Goal: Entertainment & Leisure: Consume media (video, audio)

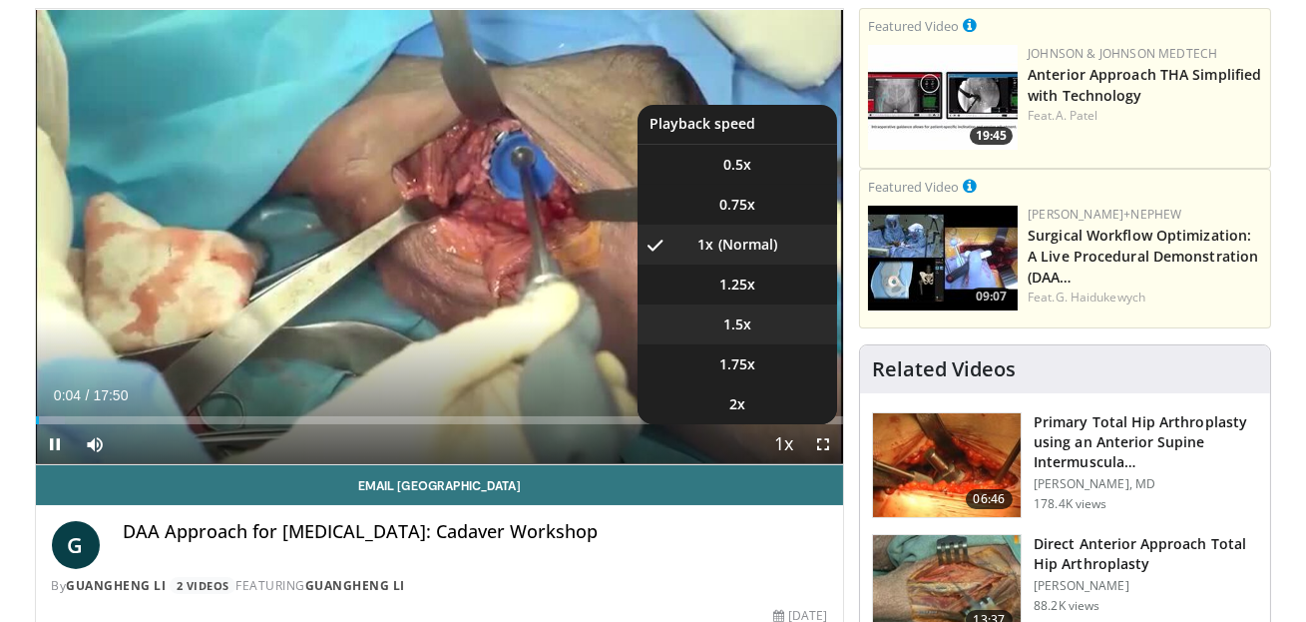
click at [743, 329] on span "1.5x" at bounding box center [737, 324] width 28 height 20
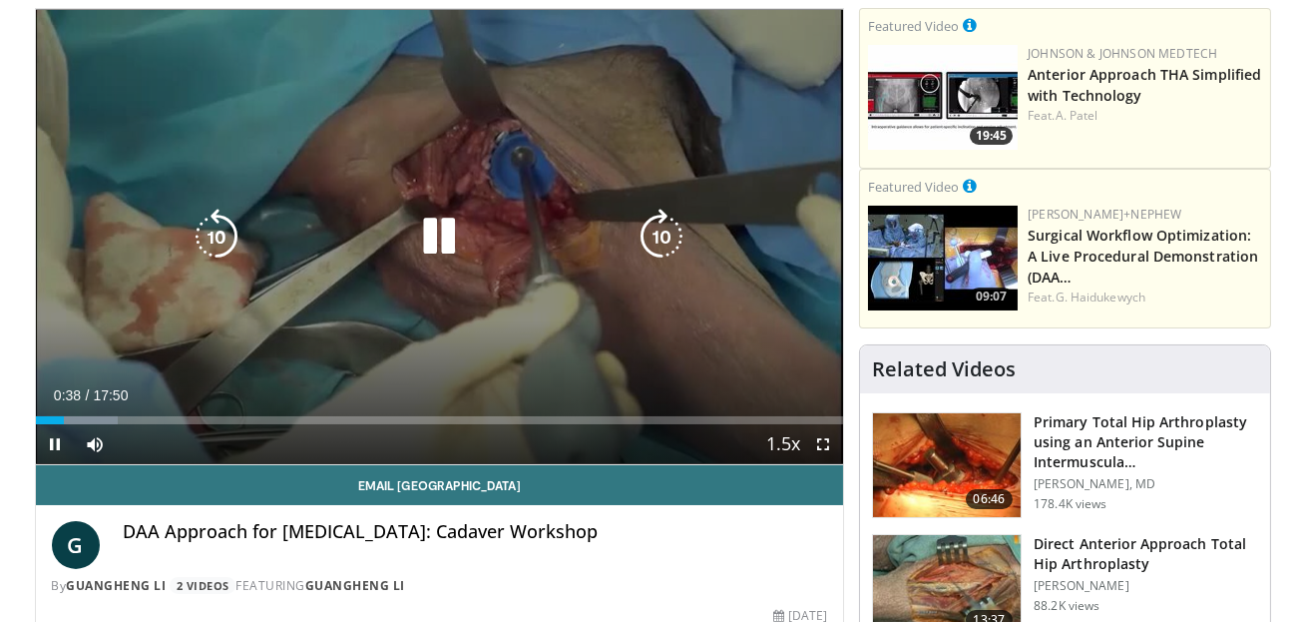
click at [447, 231] on icon "Video Player" at bounding box center [439, 237] width 56 height 56
click at [525, 295] on div "20 seconds Tap to unmute" at bounding box center [440, 236] width 808 height 455
click at [228, 241] on icon "Video Player" at bounding box center [217, 237] width 56 height 56
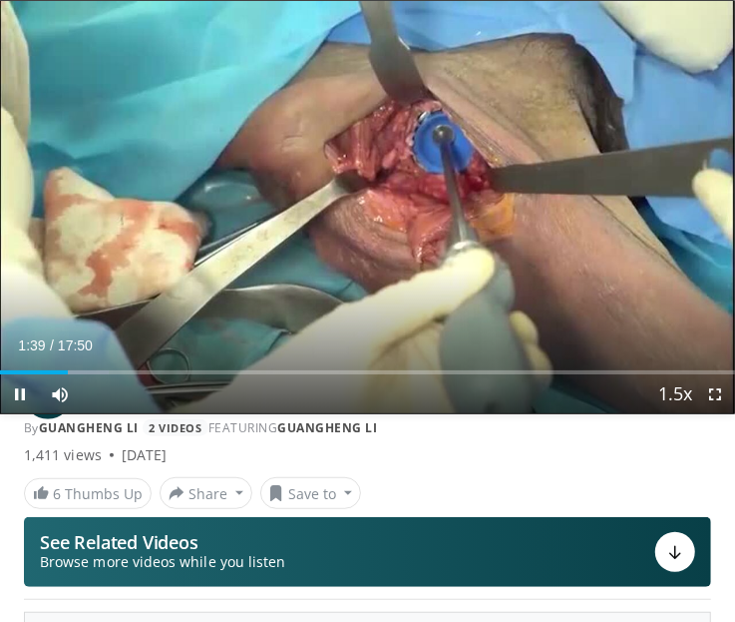
scroll to position [143, 0]
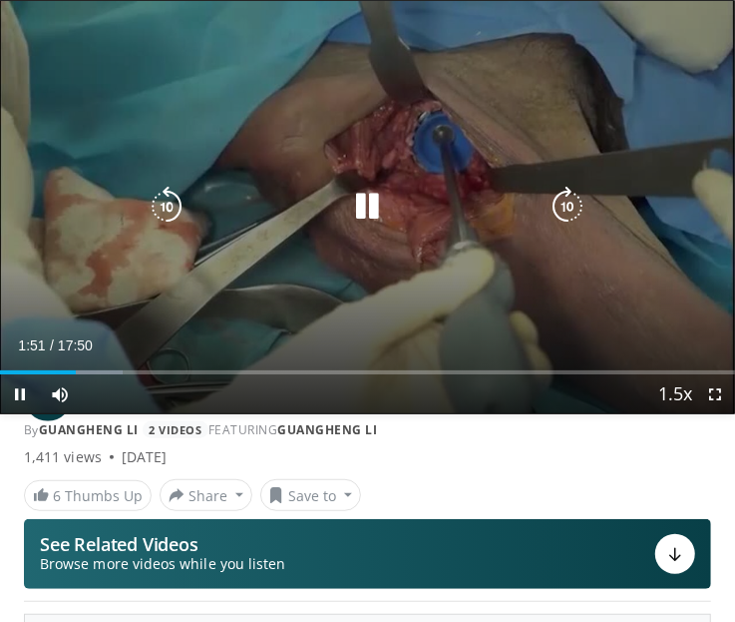
click at [370, 203] on icon "Video Player" at bounding box center [368, 207] width 40 height 40
click at [369, 211] on icon "Video Player" at bounding box center [368, 207] width 40 height 40
click at [375, 210] on icon "Video Player" at bounding box center [368, 207] width 40 height 40
click at [361, 205] on icon "Video Player" at bounding box center [368, 207] width 40 height 40
click at [374, 204] on icon "Video Player" at bounding box center [368, 207] width 40 height 40
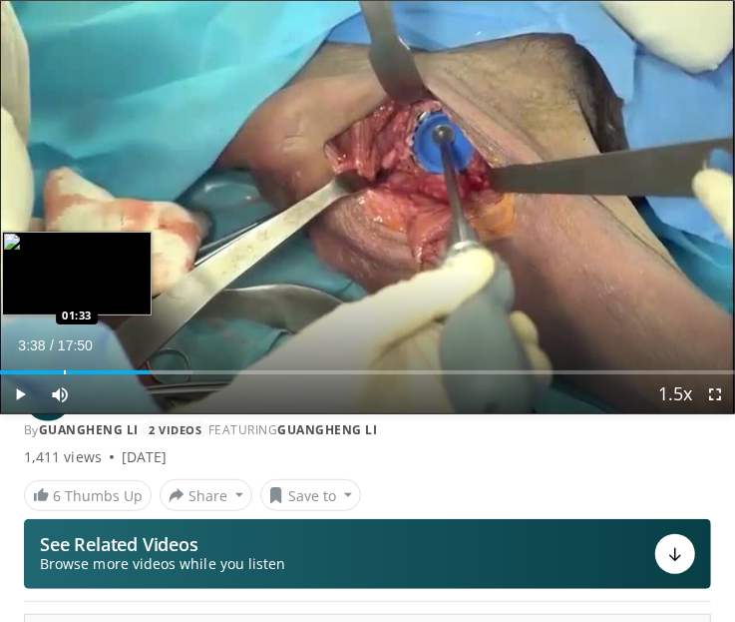
click at [63, 361] on div "Loaded : 26.17% 03:38 01:33" at bounding box center [367, 364] width 735 height 19
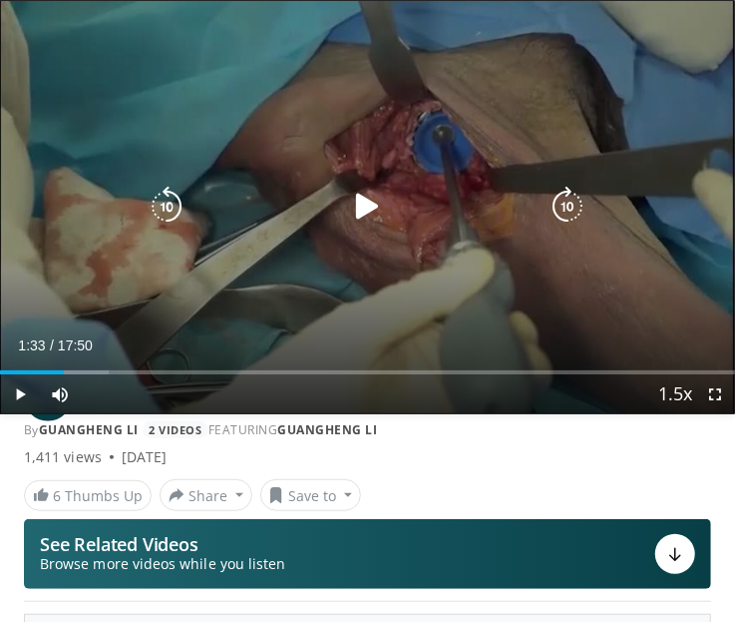
click at [368, 206] on icon "Video Player" at bounding box center [368, 207] width 40 height 40
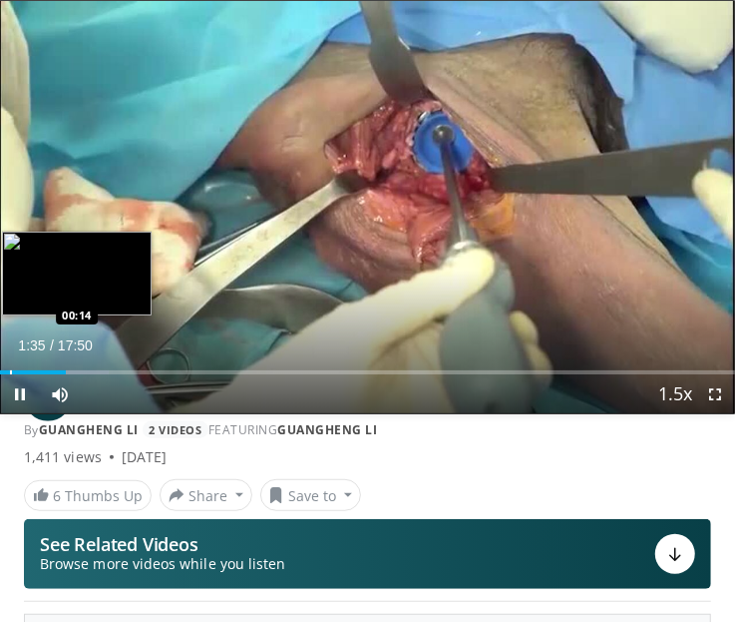
click at [8, 368] on div "Loaded : 14.81% 01:35 00:14" at bounding box center [367, 364] width 735 height 19
click at [16, 372] on div "Progress Bar" at bounding box center [17, 372] width 2 height 4
click at [33, 372] on div "Progress Bar" at bounding box center [34, 372] width 2 height 4
click at [17, 372] on div "Progress Bar" at bounding box center [18, 372] width 2 height 4
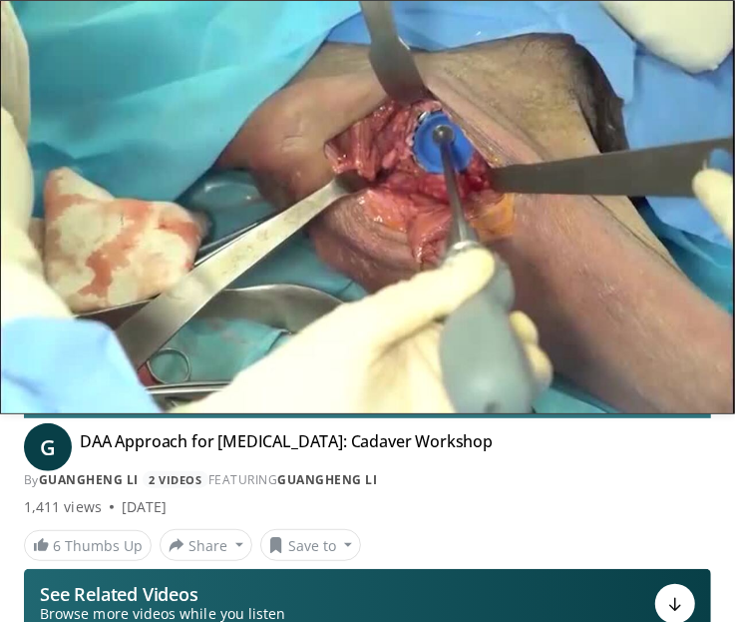
scroll to position [55, 0]
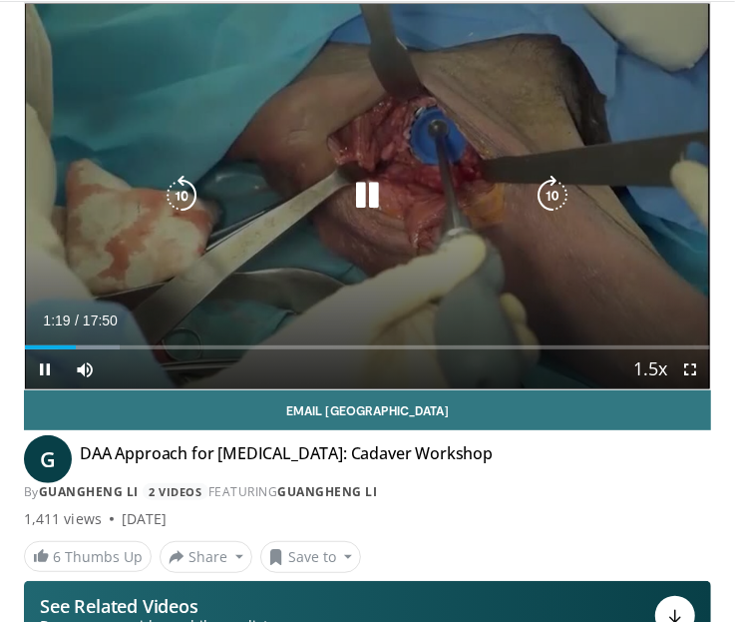
click at [371, 191] on icon "Video Player" at bounding box center [368, 196] width 40 height 40
click at [368, 186] on icon "Video Player" at bounding box center [368, 196] width 40 height 40
click at [369, 209] on icon "Video Player" at bounding box center [368, 196] width 40 height 40
click at [371, 185] on icon "Video Player" at bounding box center [368, 196] width 40 height 40
click at [364, 192] on icon "Video Player" at bounding box center [368, 196] width 40 height 40
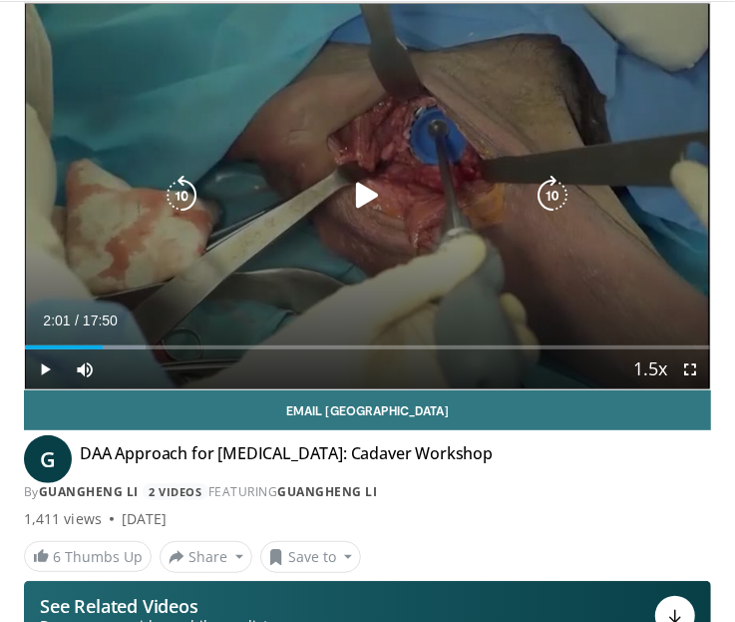
click at [318, 205] on div "Video Player" at bounding box center [367, 196] width 411 height 40
click at [363, 187] on icon "Video Player" at bounding box center [368, 196] width 40 height 40
click at [369, 182] on icon "Video Player" at bounding box center [368, 196] width 40 height 40
click at [364, 180] on icon "Video Player" at bounding box center [368, 196] width 40 height 40
click at [166, 190] on icon "Video Player" at bounding box center [182, 196] width 40 height 40
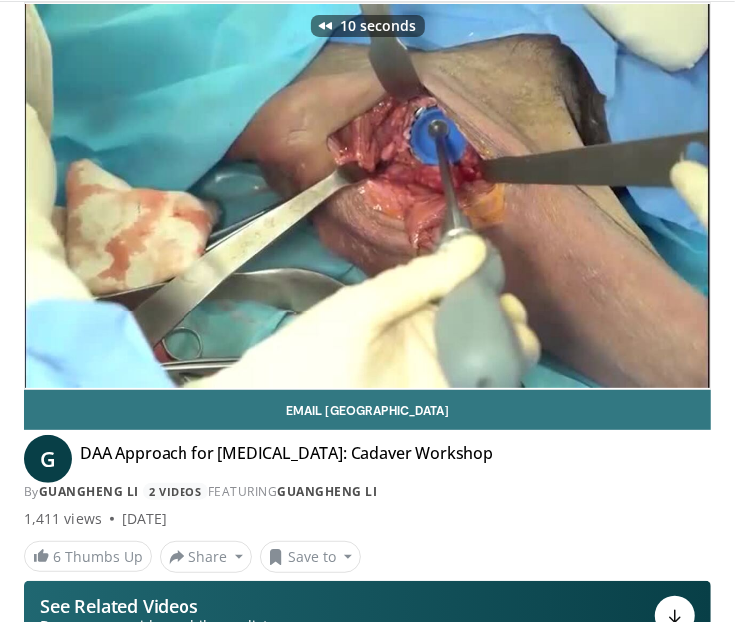
scroll to position [0, 0]
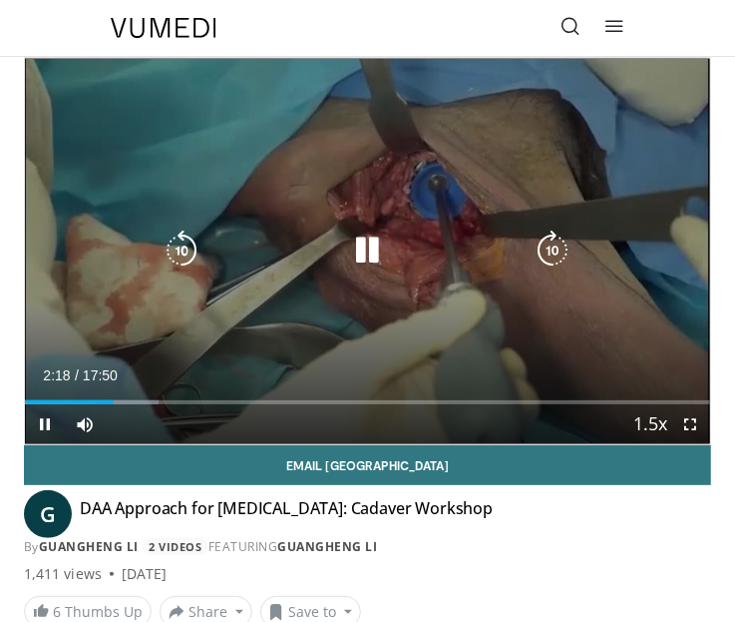
click at [184, 249] on icon "Video Player" at bounding box center [182, 250] width 40 height 40
click at [359, 244] on icon "Video Player" at bounding box center [368, 250] width 40 height 40
